Goal: Contribute content

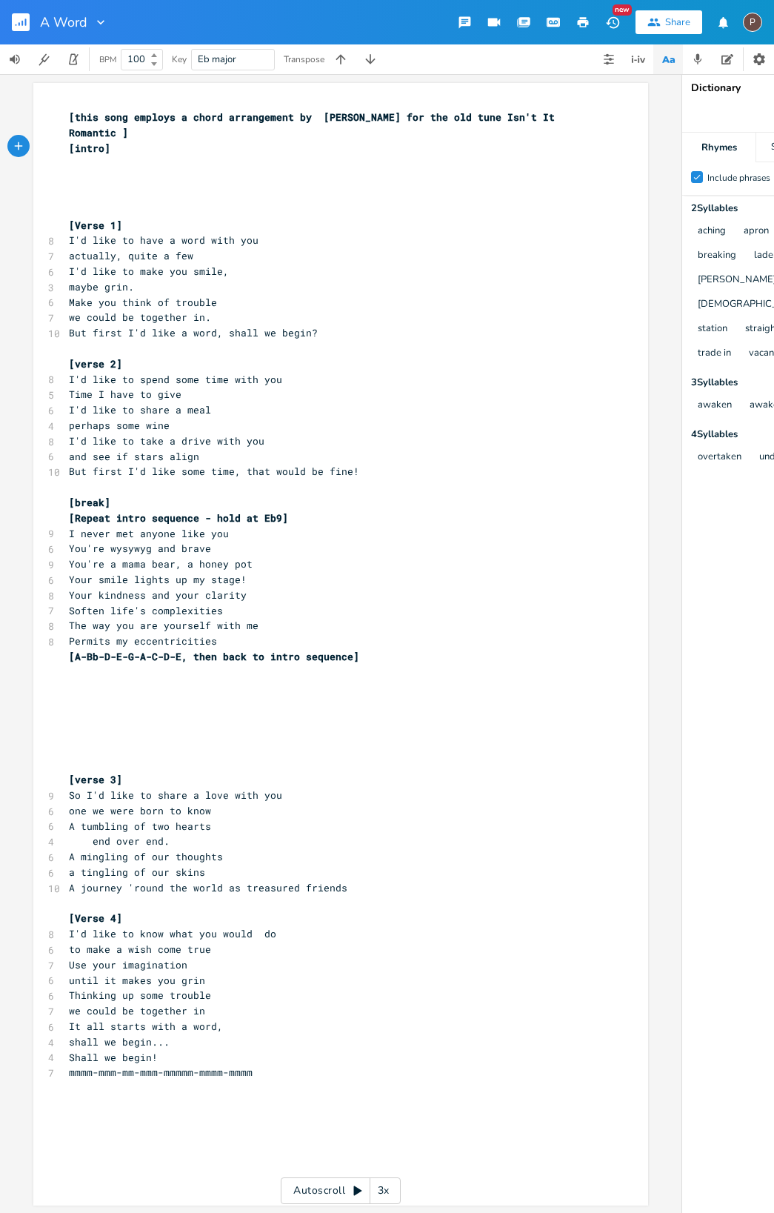
click at [24, 22] on rect "button" at bounding box center [21, 22] width 18 height 18
click at [19, 22] on rect "button" at bounding box center [21, 22] width 18 height 18
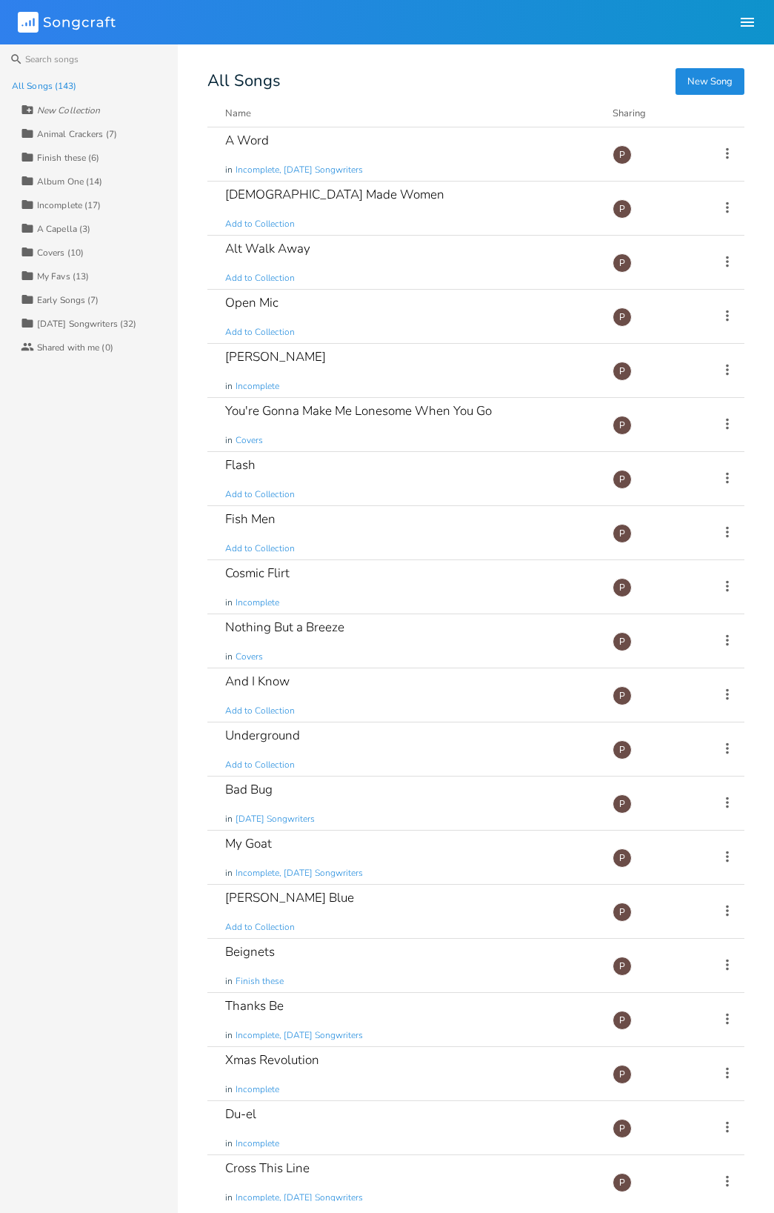
click at [71, 26] on icon "Songcraft" at bounding box center [67, 22] width 98 height 21
click at [70, 29] on icon "Songcraft" at bounding box center [67, 22] width 98 height 21
click at [70, 28] on icon "Songcraft" at bounding box center [67, 22] width 98 height 21
drag, startPoint x: 70, startPoint y: 27, endPoint x: 85, endPoint y: 58, distance: 34.1
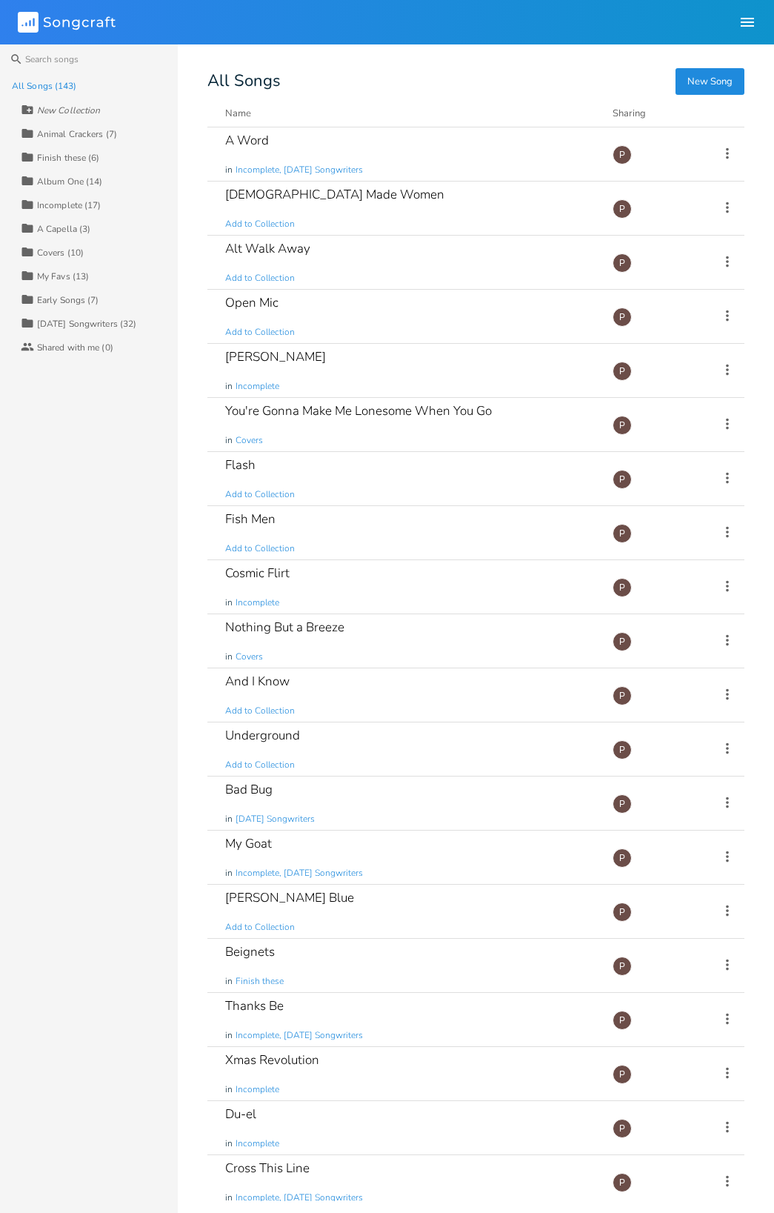
click at [70, 28] on icon "Songcraft" at bounding box center [67, 22] width 98 height 21
click at [85, 58] on input at bounding box center [89, 59] width 178 height 30
click at [246, 142] on div "A Word" at bounding box center [247, 140] width 44 height 13
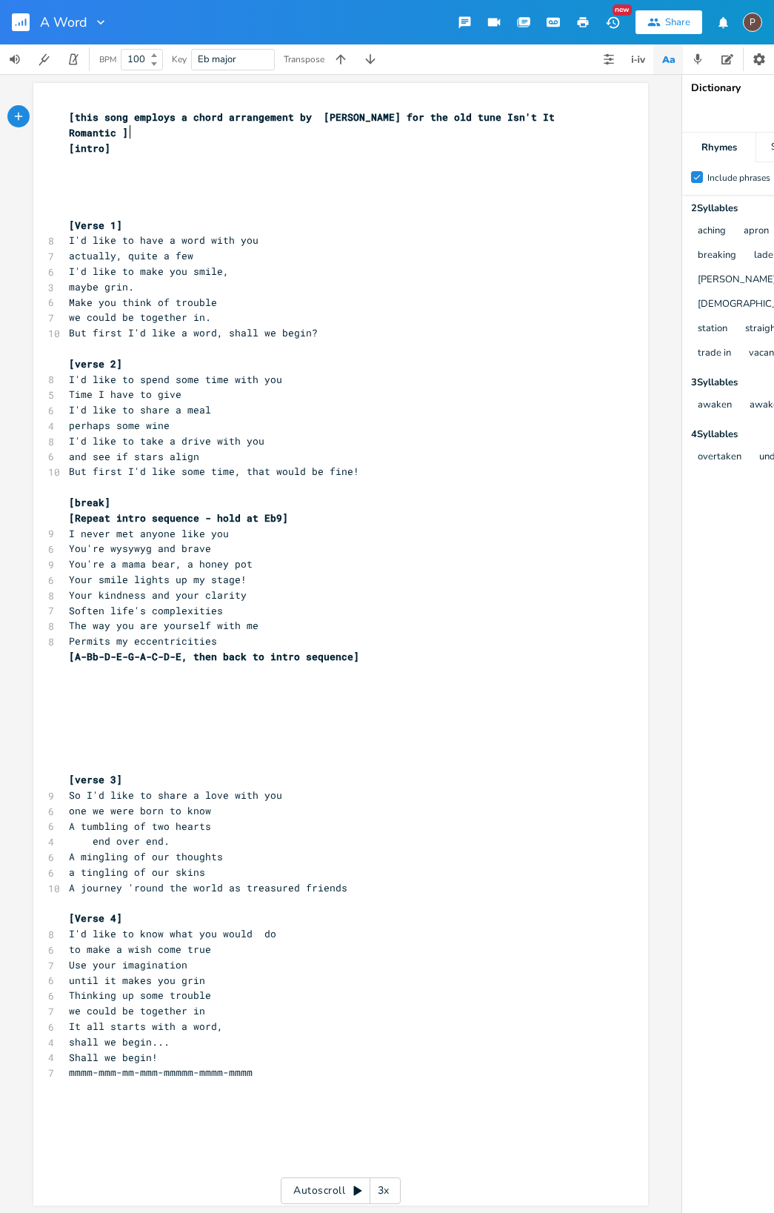
click at [119, 131] on span "[this song employs a chord arrangement by [PERSON_NAME] for the old tune Isn't …" at bounding box center [315, 124] width 492 height 29
type textarea ". Deliberate pace."
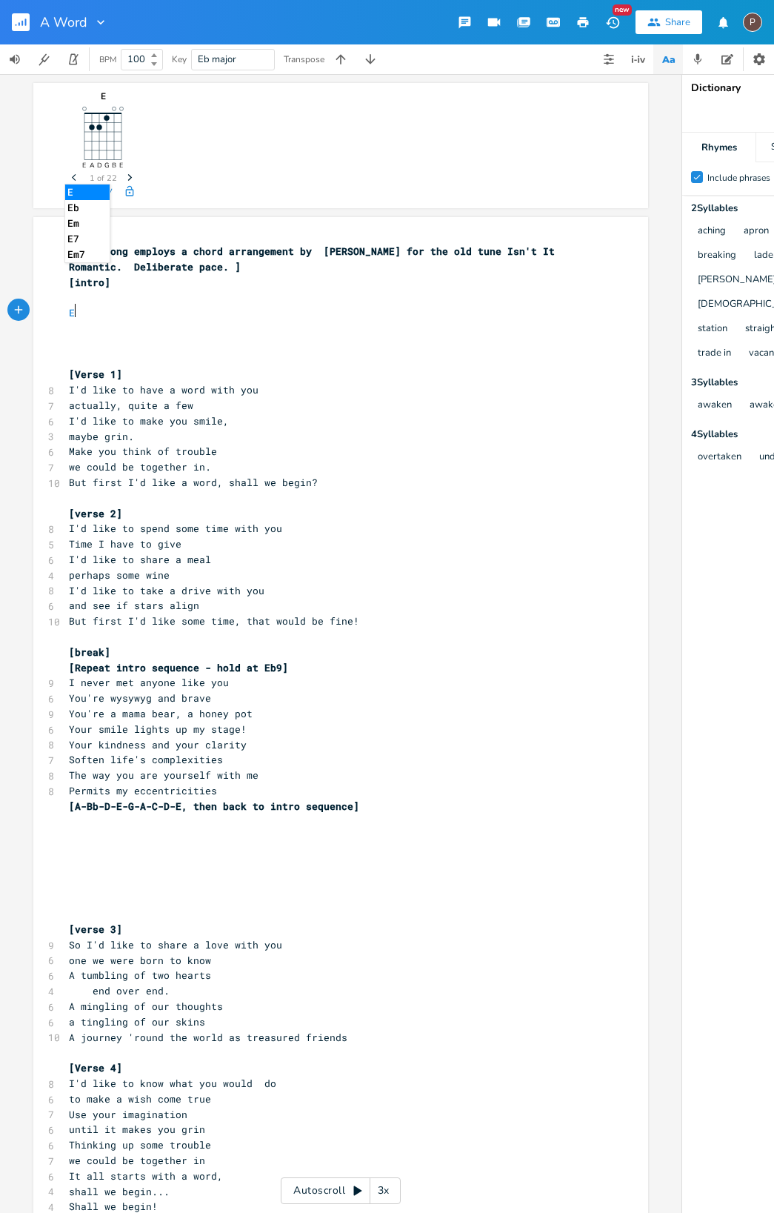
scroll to position [0, 9]
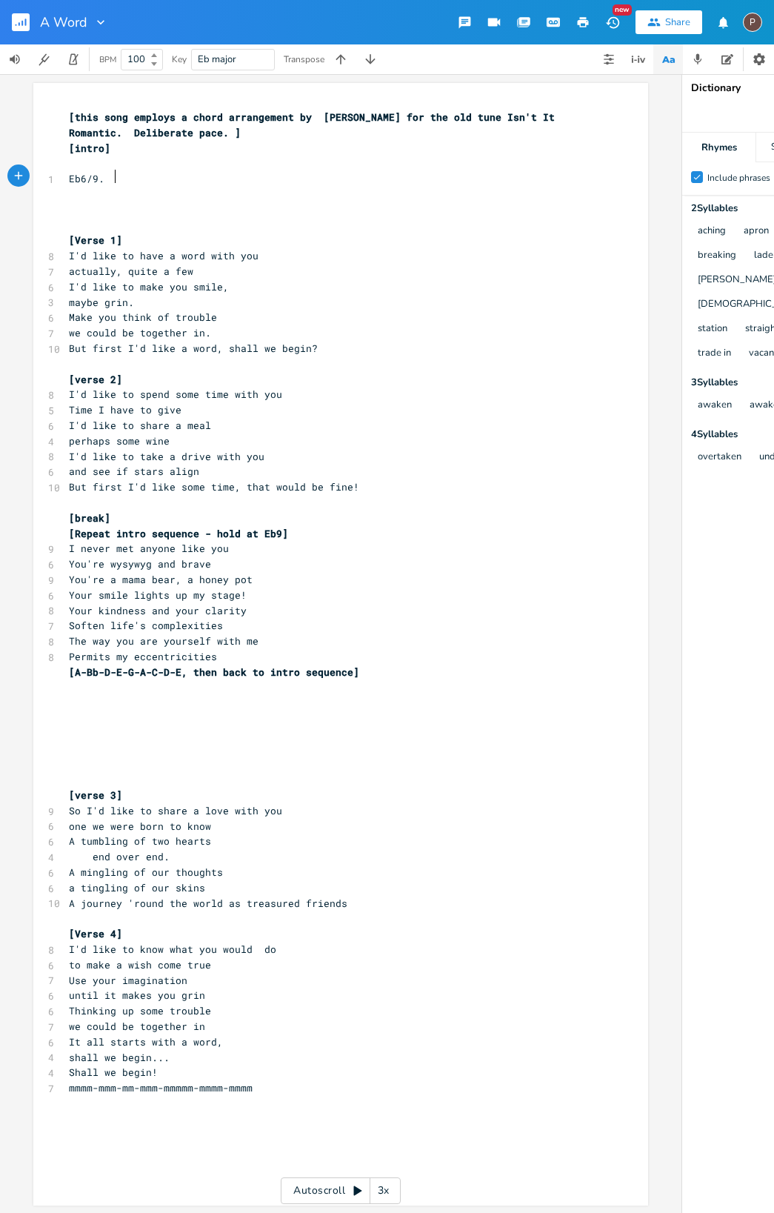
type textarea "Eb6/9."
